Goal: Ask a question: Seek information or help from site administrators or community

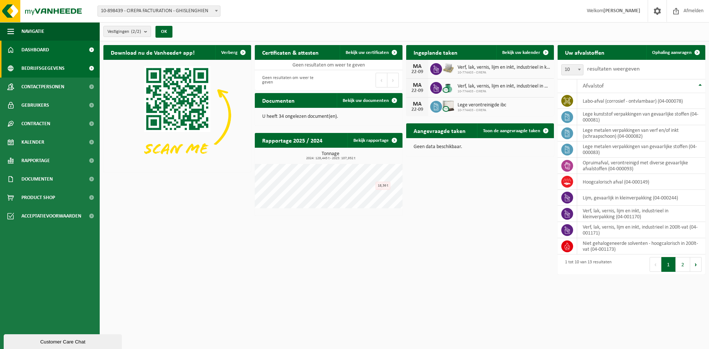
click at [34, 69] on span "Bedrijfsgegevens" at bounding box center [42, 68] width 43 height 18
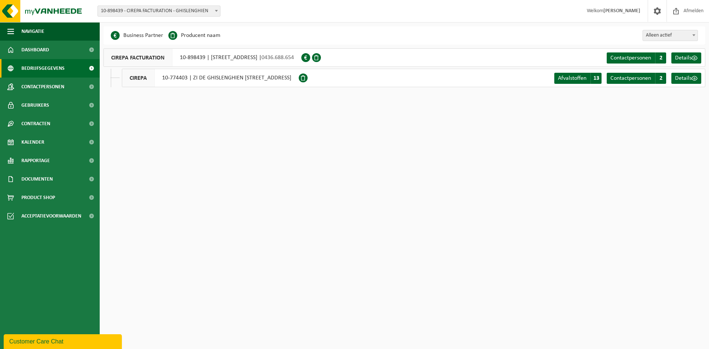
click at [236, 78] on div "CIREPA 10-774403 | ZI DE GHISLENGHIEN RUE DES ARTISANS 38, 7822 GHISLENGHIEN" at bounding box center [210, 78] width 177 height 18
click at [572, 79] on span "Afvalstoffen" at bounding box center [572, 78] width 28 height 6
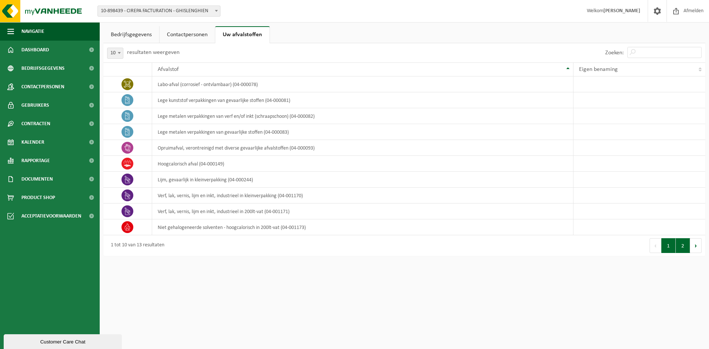
click at [679, 244] on button "2" at bounding box center [683, 245] width 14 height 15
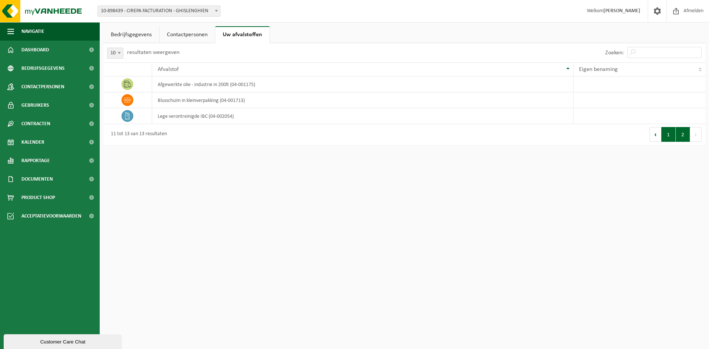
click at [665, 134] on button "1" at bounding box center [668, 134] width 14 height 15
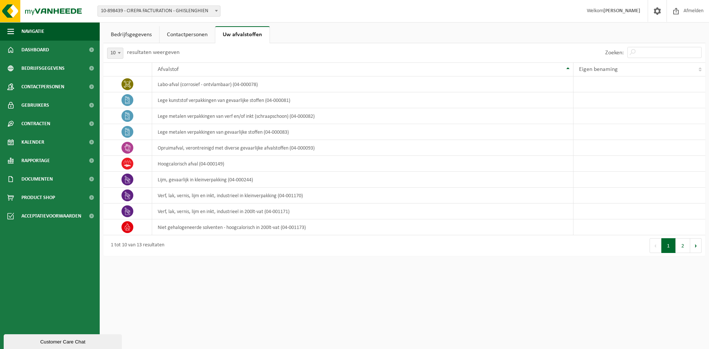
click at [187, 36] on link "Contactpersonen" at bounding box center [186, 34] width 55 height 17
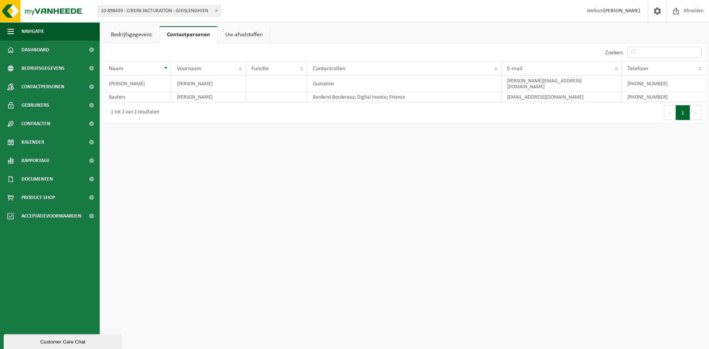
click at [138, 32] on link "Bedrijfsgegevens" at bounding box center [131, 34] width 56 height 17
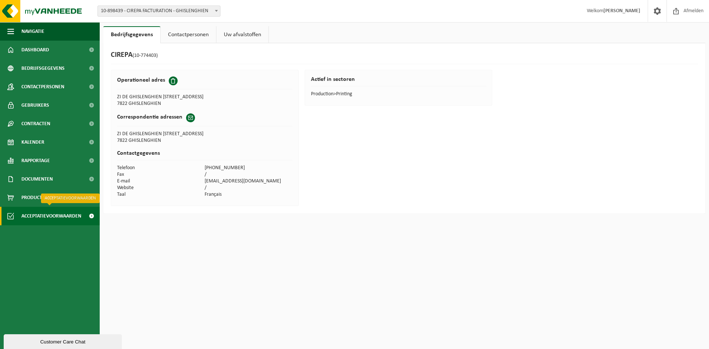
click at [44, 213] on span "Acceptatievoorwaarden" at bounding box center [51, 216] width 60 height 18
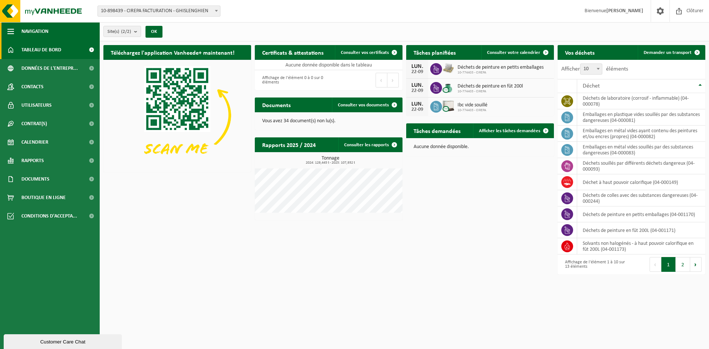
click at [11, 32] on span "button" at bounding box center [10, 31] width 7 height 18
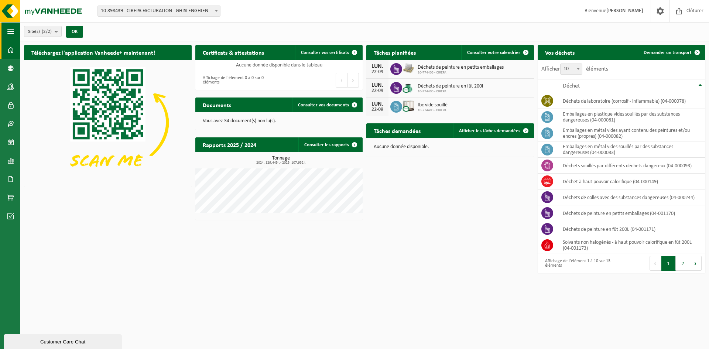
click at [11, 32] on span "button" at bounding box center [10, 31] width 7 height 18
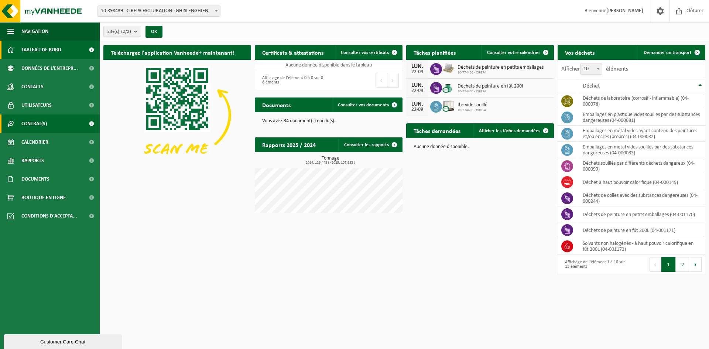
click at [38, 122] on span "Contrat(s)" at bounding box center [33, 123] width 25 height 18
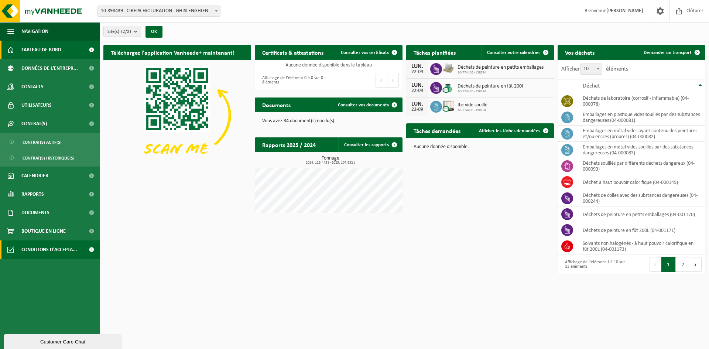
click at [49, 248] on span "Conditions d'accepta..." at bounding box center [49, 249] width 56 height 18
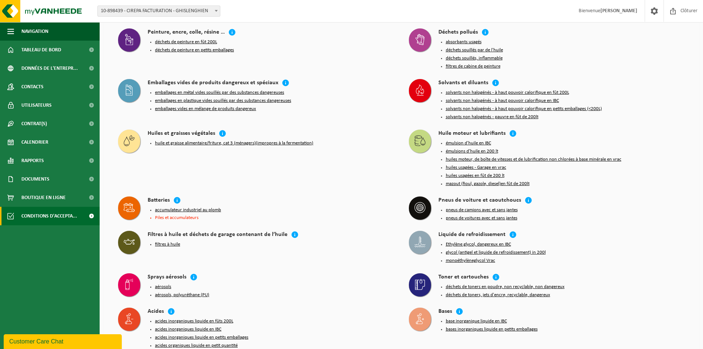
scroll to position [831, 0]
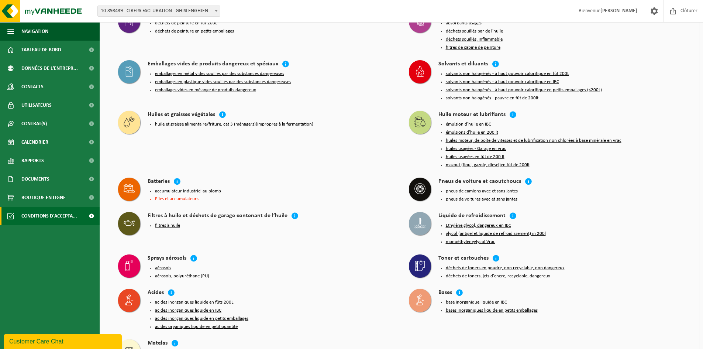
click at [50, 339] on div "Customer Care Chat" at bounding box center [62, 341] width 107 height 9
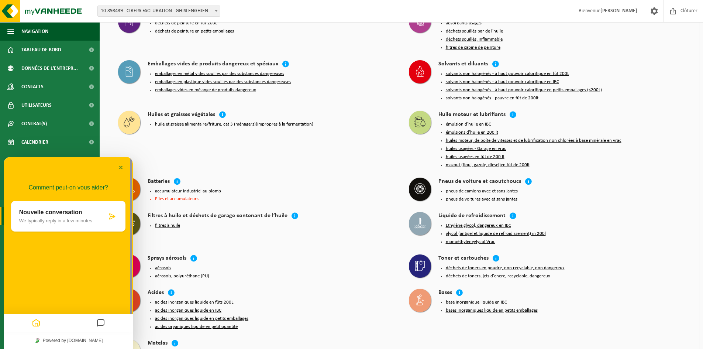
drag, startPoint x: 679, startPoint y: 1, endPoint x: 368, endPoint y: 33, distance: 313.3
click at [368, 33] on div "Peinture, encre, colle, résine … déchets de peinture en fût 200L déchets de pei…" at bounding box center [256, 31] width 291 height 51
click at [348, 74] on div "emballages en métal vides souillés par des substances dangereuses emballages en…" at bounding box center [271, 82] width 247 height 27
click at [657, 11] on span at bounding box center [654, 11] width 11 height 22
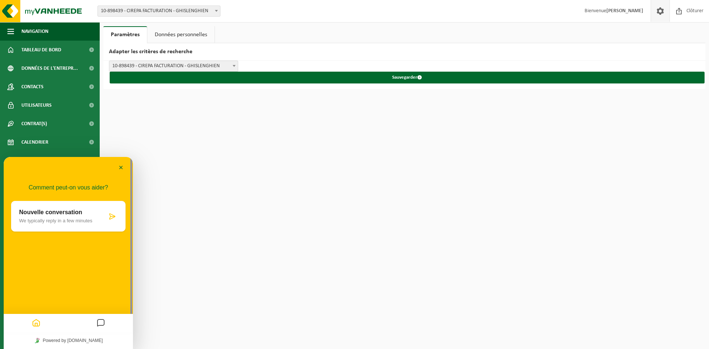
click at [181, 35] on link "Données personnelles" at bounding box center [180, 34] width 67 height 17
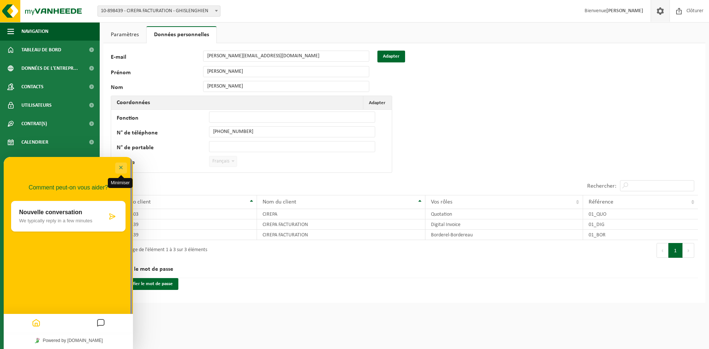
click at [121, 164] on button "Minimiser" at bounding box center [121, 167] width 12 height 11
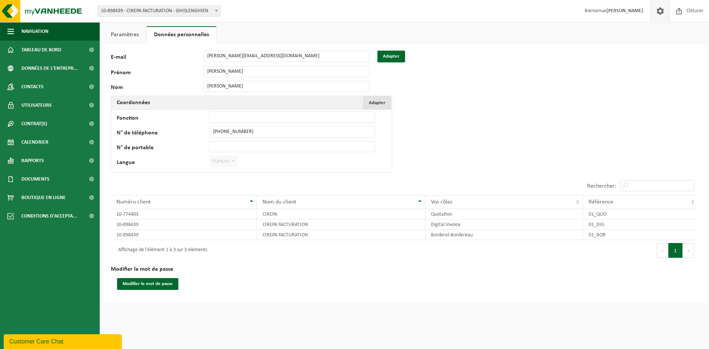
click at [382, 102] on span "Adapter" at bounding box center [377, 102] width 17 height 5
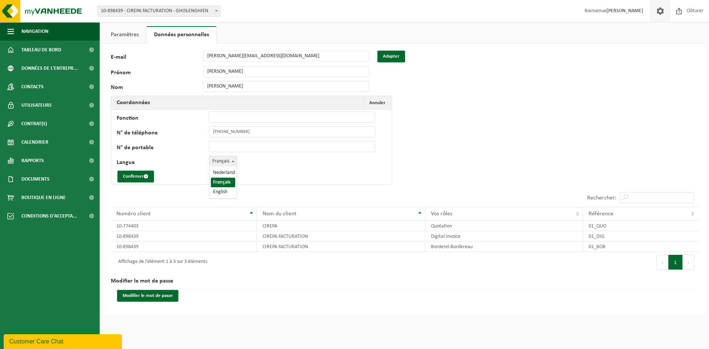
click at [231, 161] on b at bounding box center [232, 161] width 3 height 2
select select "0"
click at [134, 175] on button "Confirmer" at bounding box center [135, 177] width 37 height 12
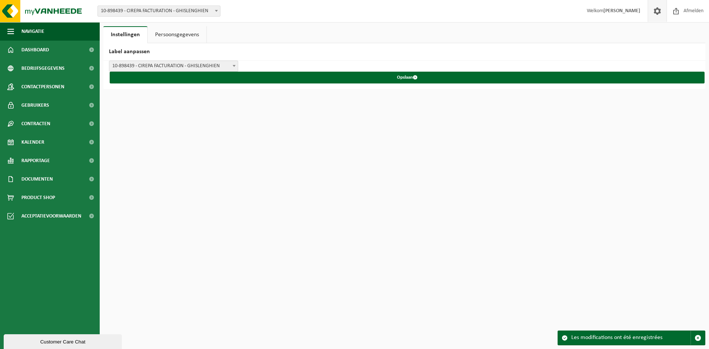
click at [405, 278] on html "Vestiging: 10-898439 - CIREPA FACTURATION - GHISLENGHIEN 10-774403 - CIREPA - G…" at bounding box center [354, 174] width 709 height 349
drag, startPoint x: 66, startPoint y: 340, endPoint x: 67, endPoint y: 512, distance: 172.4
click at [66, 340] on div "Customer Care Chat" at bounding box center [62, 342] width 107 height 6
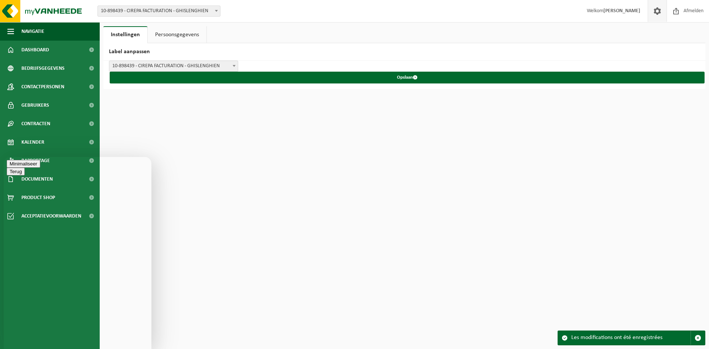
click at [166, 31] on link "Persoonsgegevens" at bounding box center [177, 34] width 59 height 17
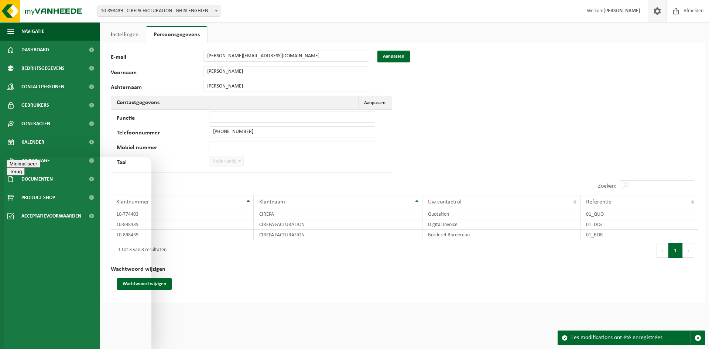
click at [126, 33] on link "Instellingen" at bounding box center [124, 34] width 42 height 17
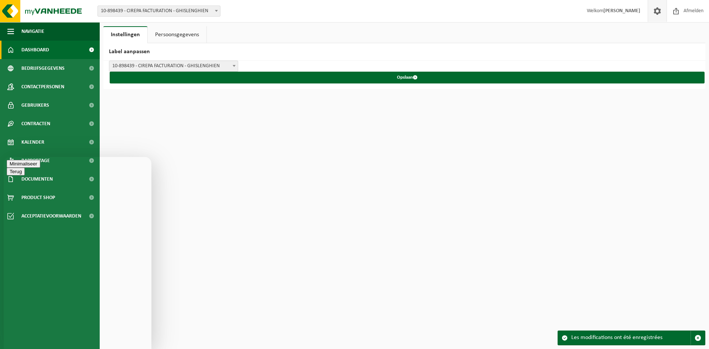
click at [35, 50] on span "Dashboard" at bounding box center [35, 50] width 28 height 18
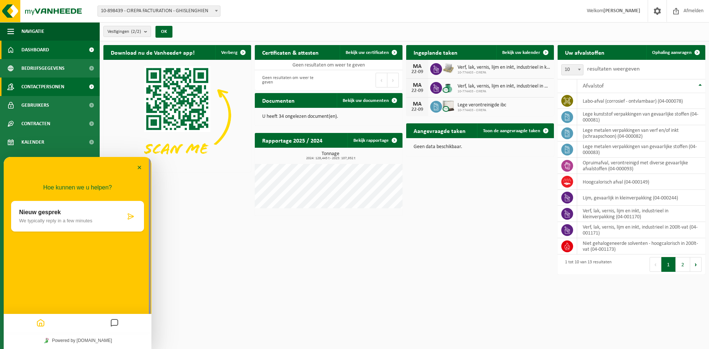
click at [43, 85] on span "Contactpersonen" at bounding box center [42, 87] width 43 height 18
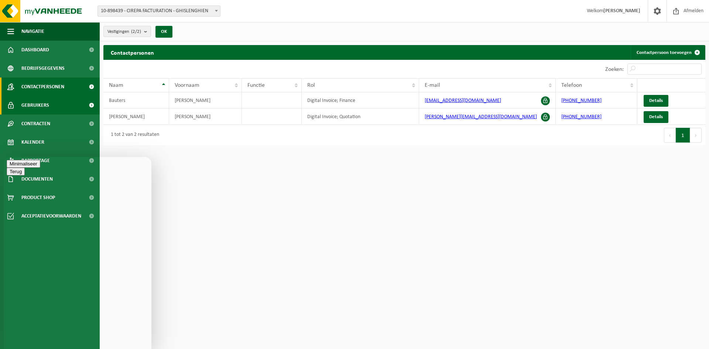
click at [42, 101] on span "Gebruikers" at bounding box center [35, 105] width 28 height 18
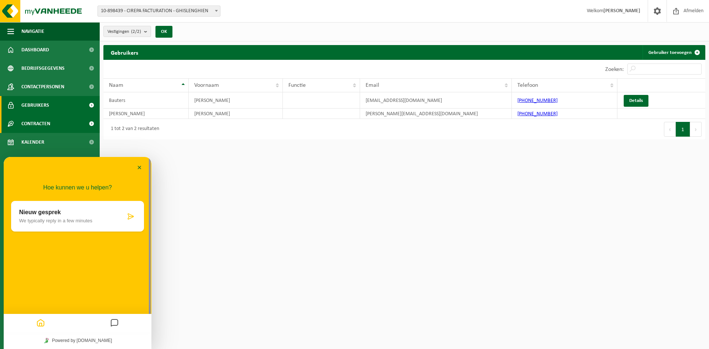
click at [40, 121] on span "Contracten" at bounding box center [35, 123] width 29 height 18
click at [48, 123] on span "Contracten" at bounding box center [35, 123] width 29 height 18
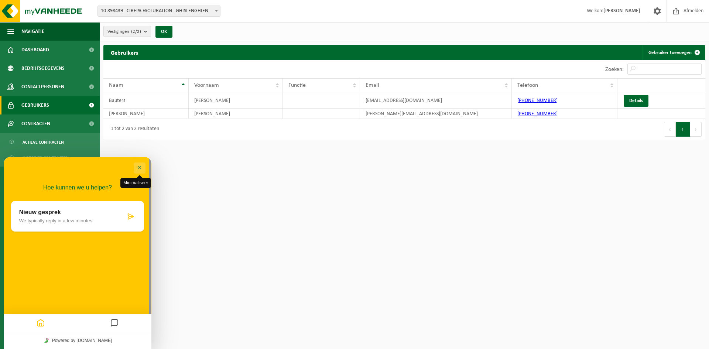
click at [140, 167] on button "Minimaliseer" at bounding box center [140, 167] width 12 height 11
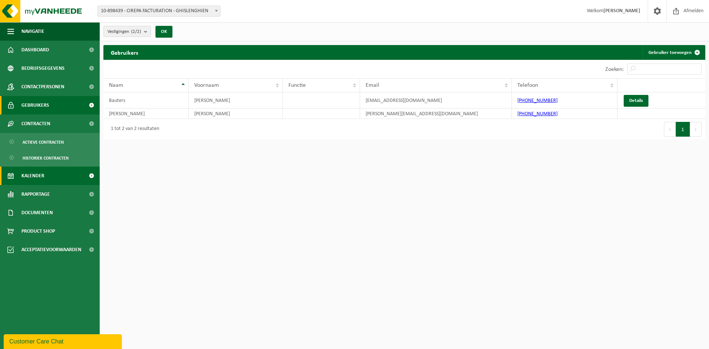
click at [40, 175] on span "Kalender" at bounding box center [32, 175] width 23 height 18
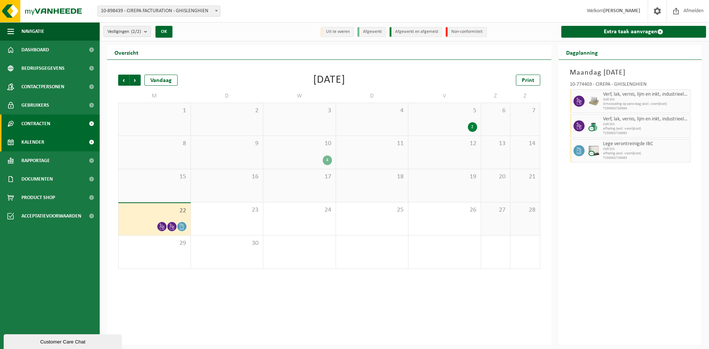
click at [38, 121] on span "Contracten" at bounding box center [35, 123] width 29 height 18
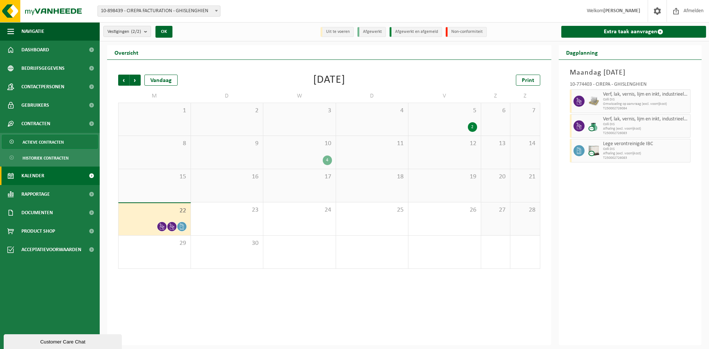
click at [39, 142] on span "Actieve contracten" at bounding box center [43, 142] width 41 height 14
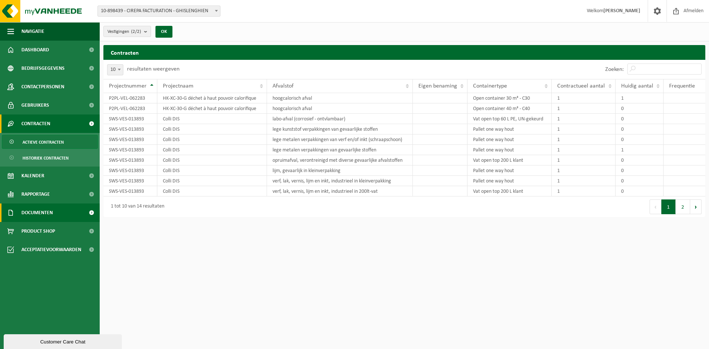
click at [33, 210] on span "Documenten" at bounding box center [36, 212] width 31 height 18
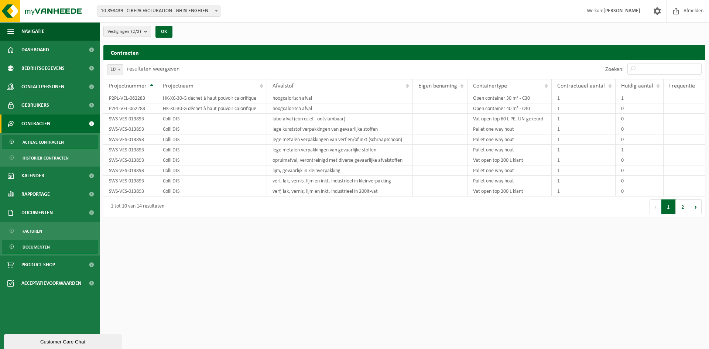
click at [34, 244] on span "Documenten" at bounding box center [36, 247] width 27 height 14
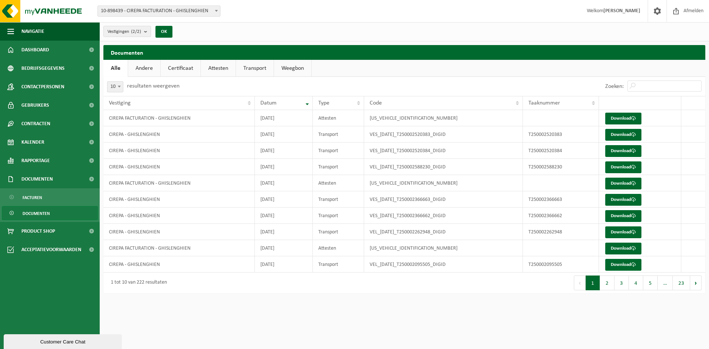
click at [142, 67] on link "Andere" at bounding box center [144, 68] width 32 height 17
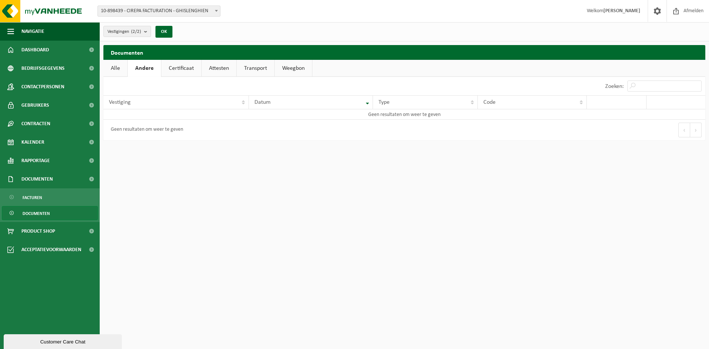
click at [185, 69] on link "Certificaat" at bounding box center [181, 68] width 40 height 17
click at [216, 70] on link "Attesten" at bounding box center [218, 68] width 35 height 17
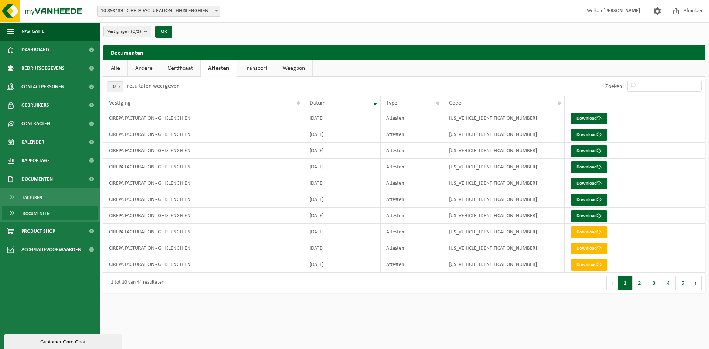
click at [244, 71] on link "Transport" at bounding box center [256, 68] width 38 height 17
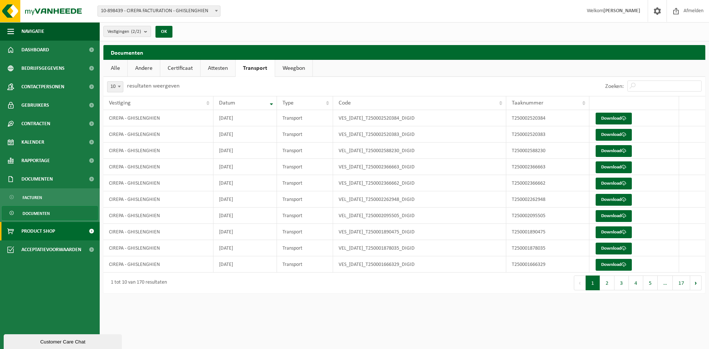
click at [43, 229] on span "Product Shop" at bounding box center [38, 231] width 34 height 18
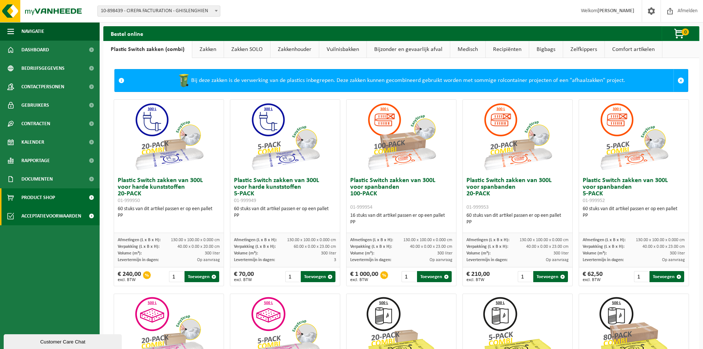
click at [40, 214] on span "Acceptatievoorwaarden" at bounding box center [51, 216] width 60 height 18
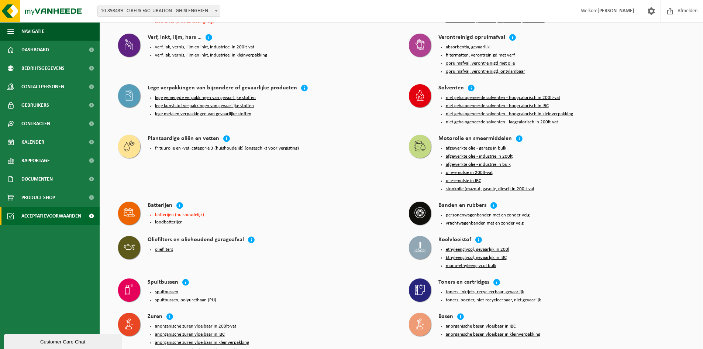
scroll to position [831, 0]
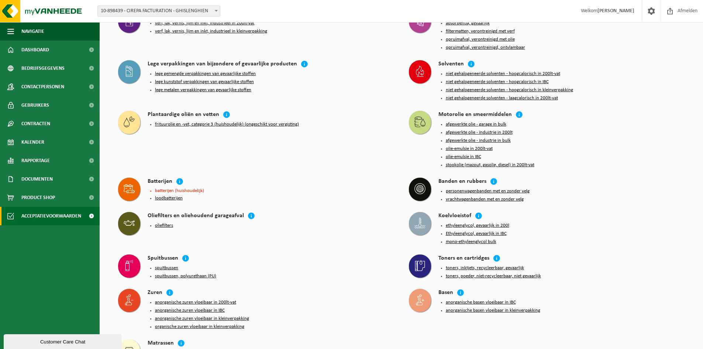
click at [41, 341] on div "Customer Care Chat" at bounding box center [62, 342] width 107 height 6
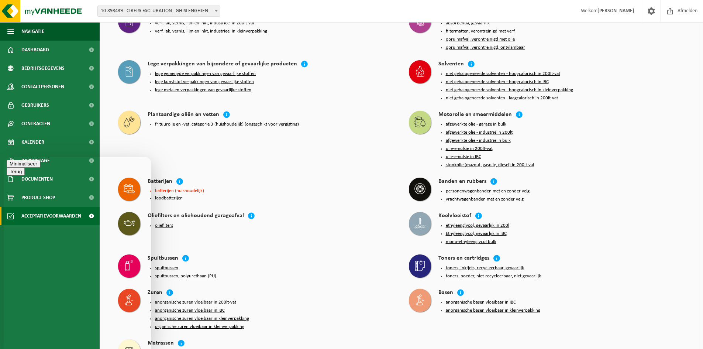
drag, startPoint x: 44, startPoint y: 208, endPoint x: 31, endPoint y: 219, distance: 16.3
drag, startPoint x: 41, startPoint y: 159, endPoint x: 32, endPoint y: 189, distance: 31.1
drag, startPoint x: 32, startPoint y: 189, endPoint x: 48, endPoint y: 203, distance: 21.7
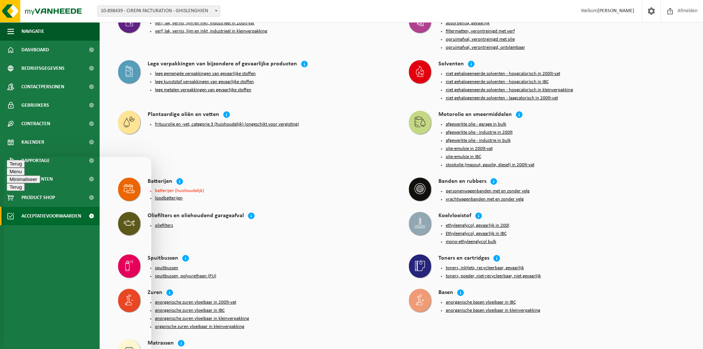
type textarea "invullen van RED declaratie ; waar vind ik deze?"
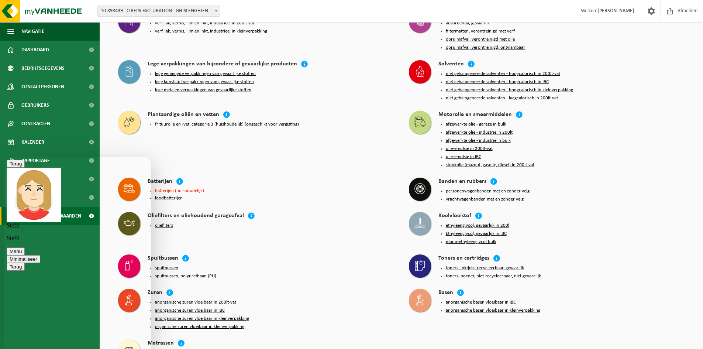
scroll to position [96, 0]
type textarea "Ok bedankt voor de info."
drag, startPoint x: 141, startPoint y: 166, endPoint x: 149, endPoint y: 161, distance: 9.9
click at [40, 255] on button "Minimaliseer" at bounding box center [24, 259] width 34 height 8
